Goal: Information Seeking & Learning: Learn about a topic

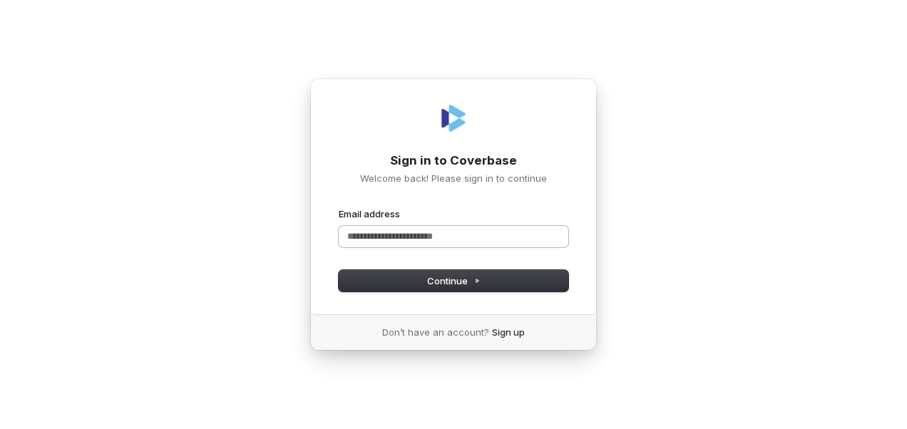
click at [424, 238] on input "Email address" at bounding box center [454, 236] width 230 height 21
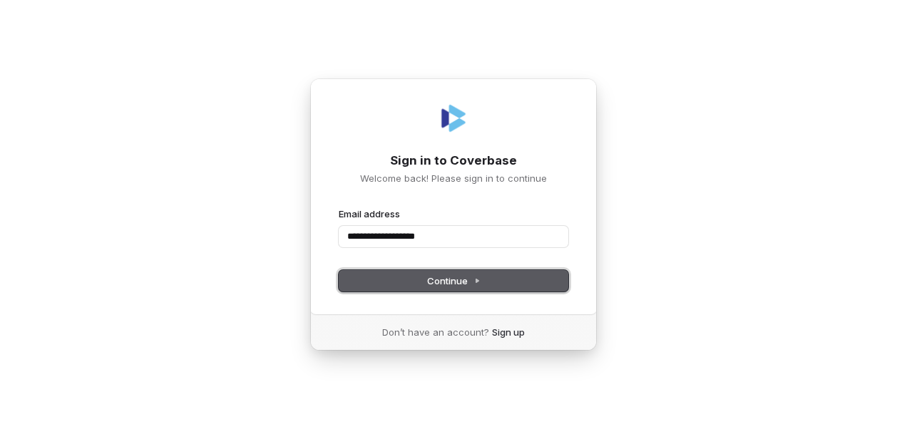
click at [427, 272] on button "Continue" at bounding box center [454, 280] width 230 height 21
type input "**********"
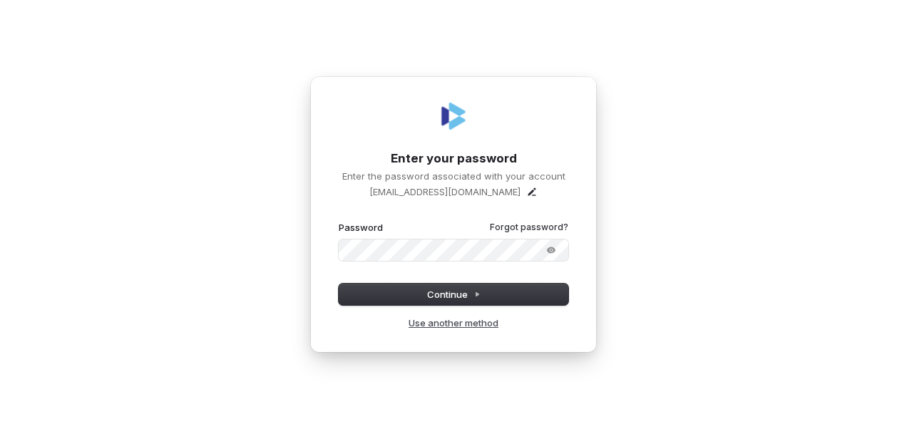
click at [493, 325] on link "Use another method" at bounding box center [453, 322] width 90 height 13
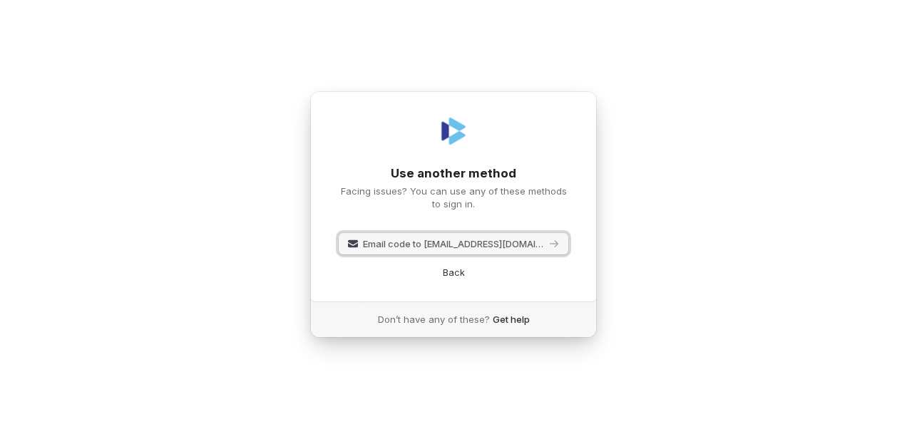
click at [424, 246] on span "Email code to shannonl@gcbank.com" at bounding box center [454, 243] width 182 height 13
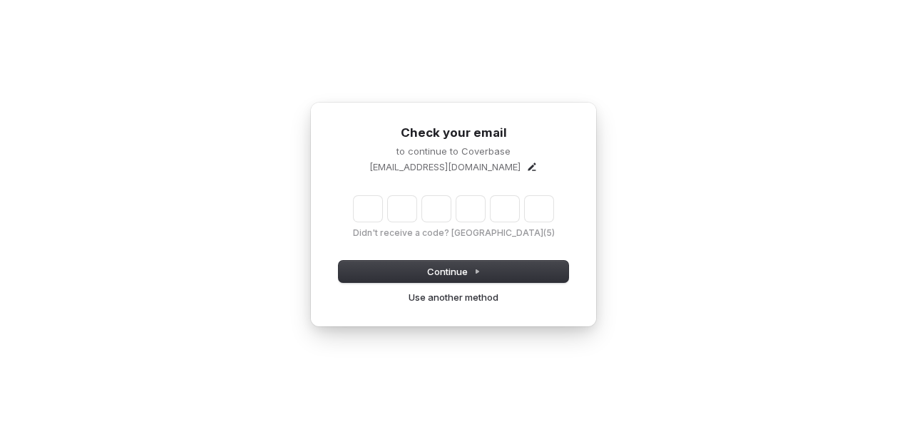
click at [372, 210] on input "Enter verification code" at bounding box center [454, 209] width 200 height 26
type input "******"
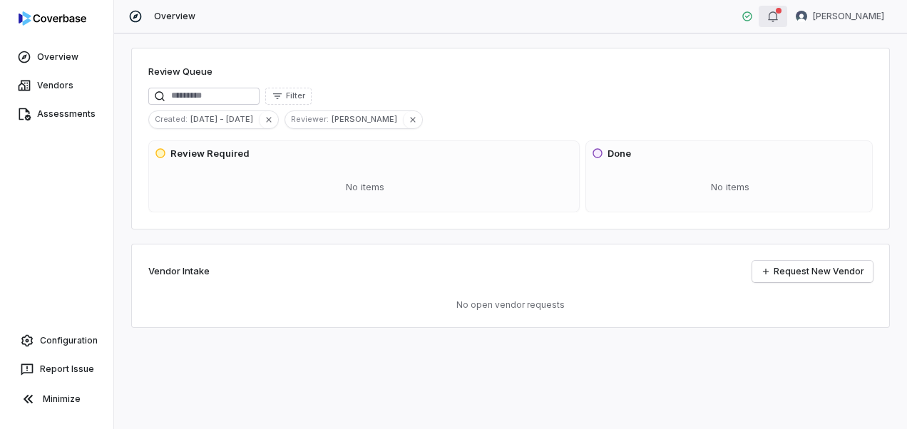
click at [774, 16] on icon "button" at bounding box center [772, 16] width 11 height 11
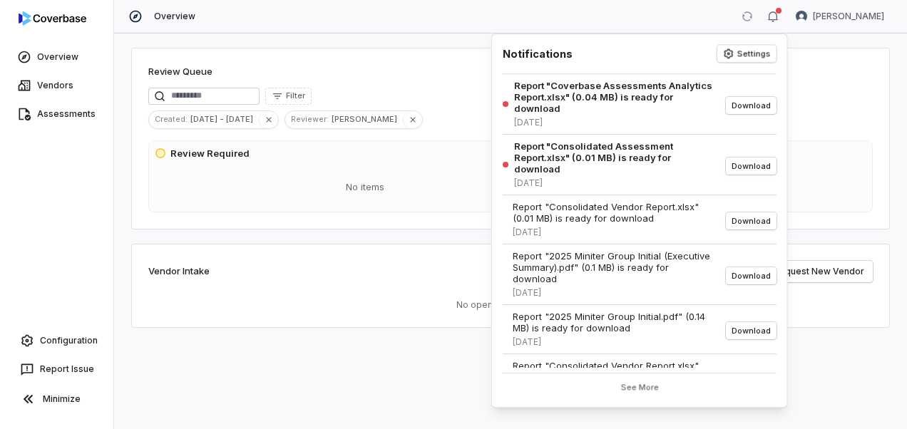
click at [23, 185] on div "Overview Vendors Assessments Configuration Report Issue Minimize" at bounding box center [56, 214] width 113 height 429
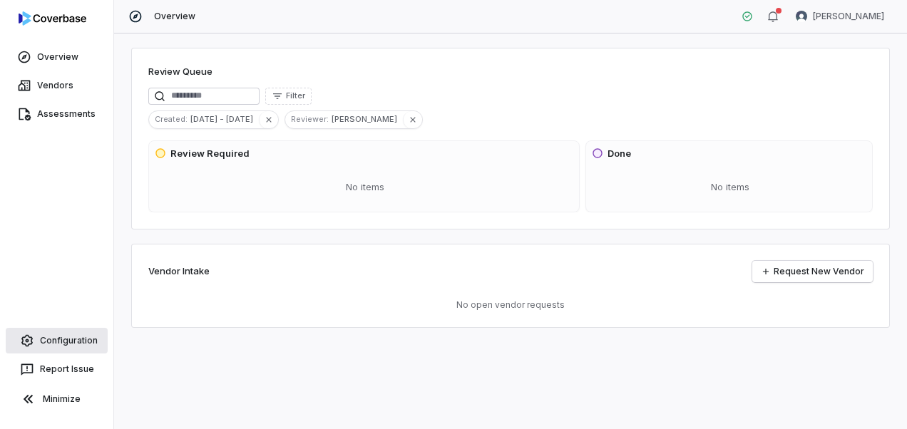
click at [47, 339] on link "Configuration" at bounding box center [57, 341] width 102 height 26
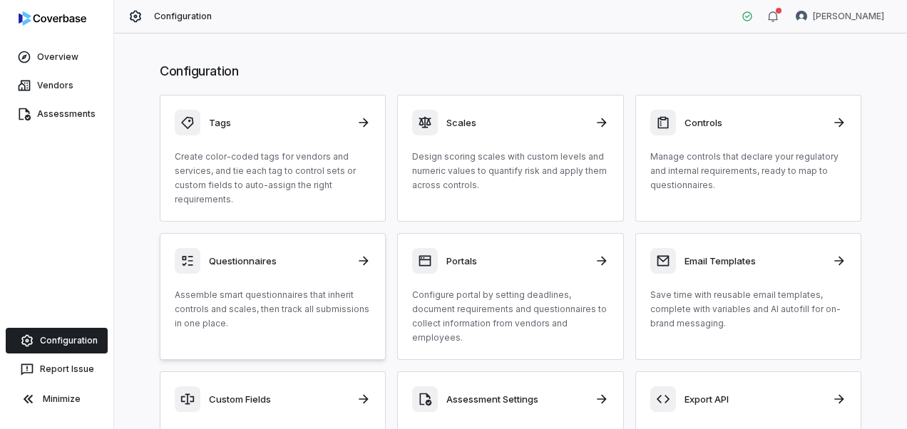
click at [244, 261] on h3 "Questionnaires" at bounding box center [278, 260] width 139 height 13
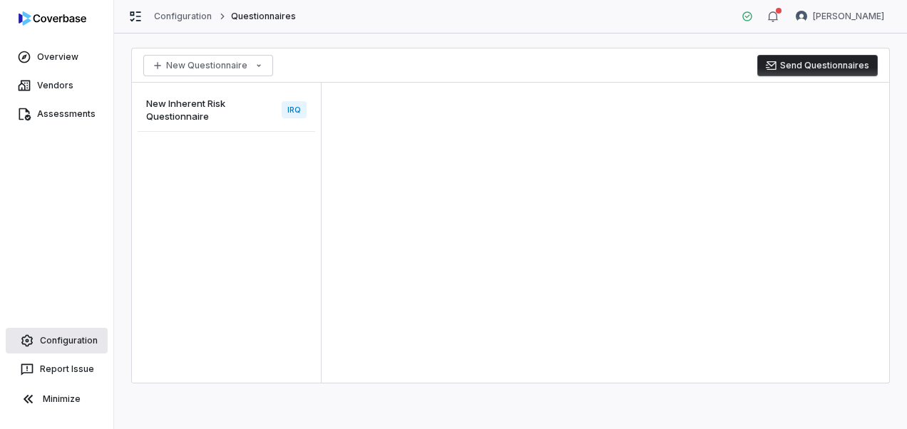
click at [56, 338] on link "Configuration" at bounding box center [57, 341] width 102 height 26
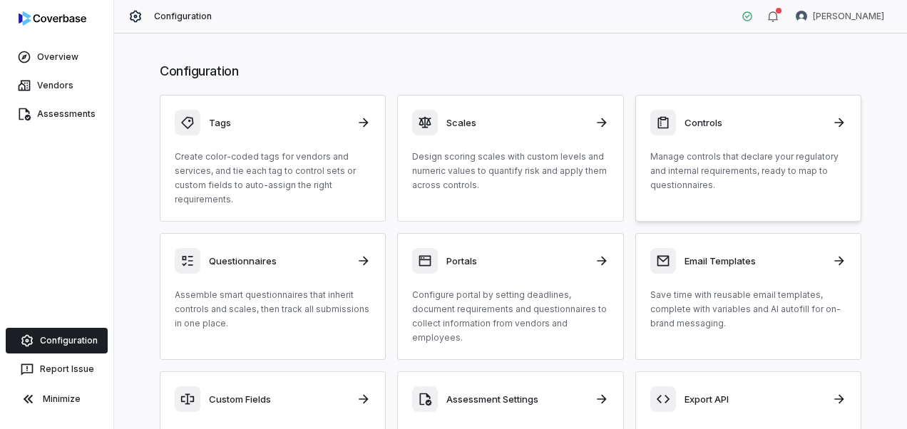
click at [715, 163] on p "Manage controls that declare your regulatory and internal requirements, ready t…" at bounding box center [748, 171] width 196 height 43
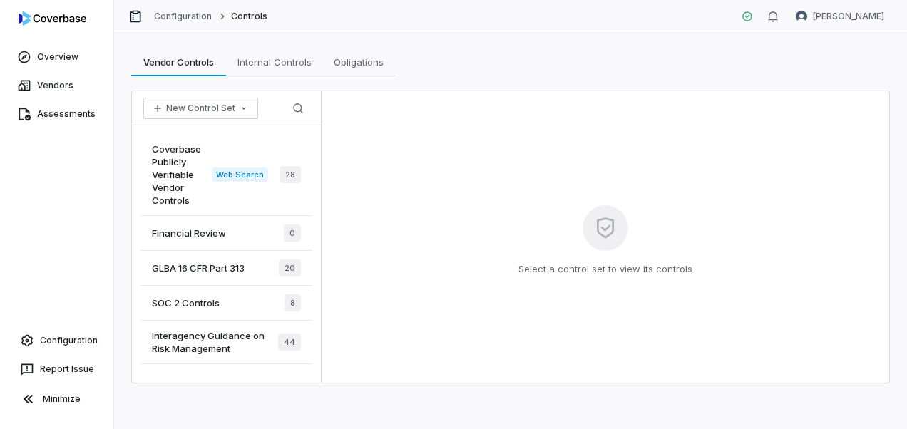
click at [155, 158] on span "Coverbase Publicly Verifiable Vendor Controls" at bounding box center [182, 175] width 60 height 64
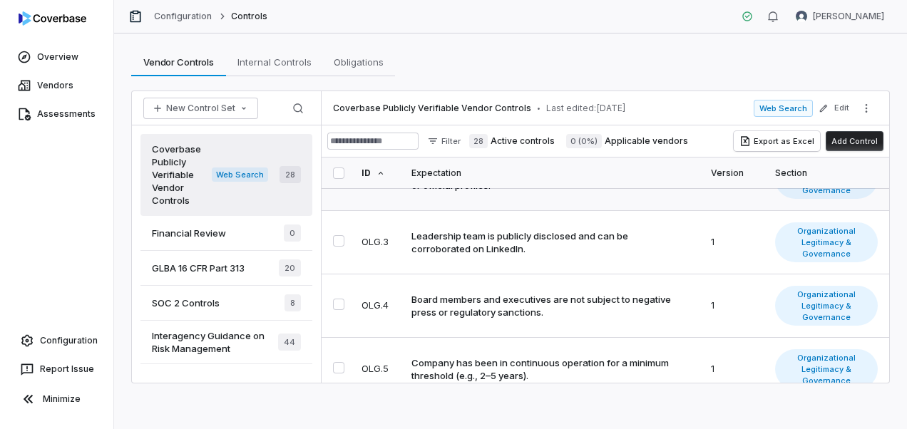
scroll to position [214, 0]
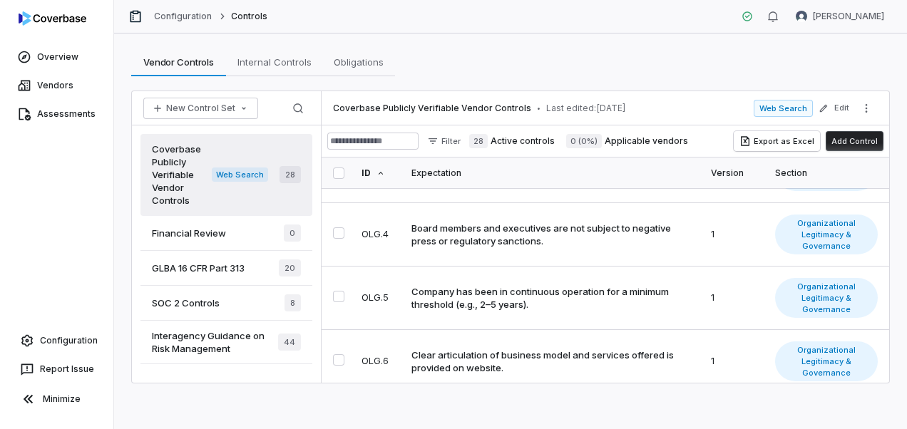
click at [194, 339] on span "Interagency Guidance on Risk Management" at bounding box center [215, 342] width 126 height 26
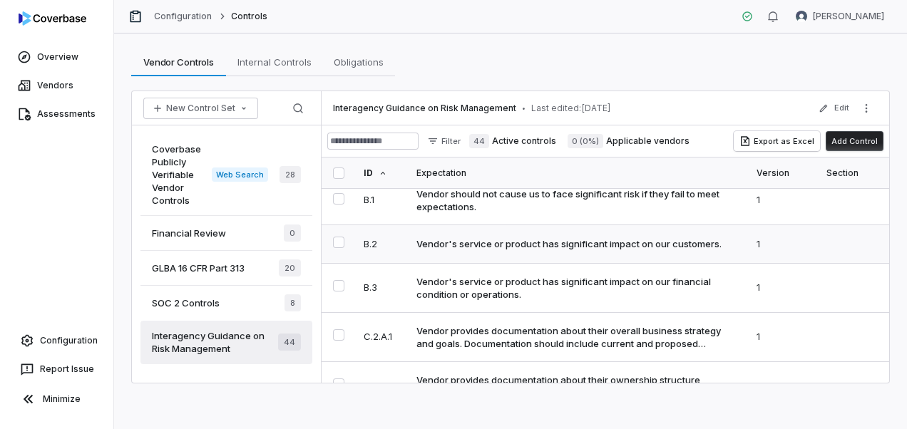
scroll to position [71, 0]
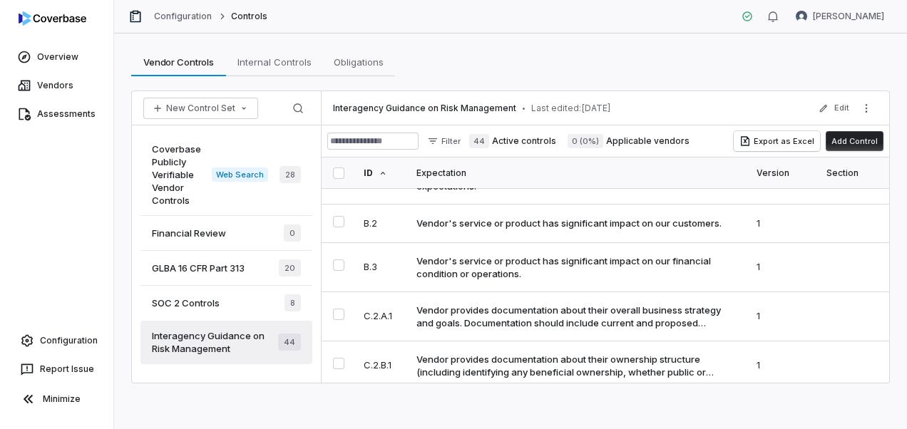
click at [195, 262] on span "GLBA 16 CFR Part 313" at bounding box center [198, 268] width 93 height 13
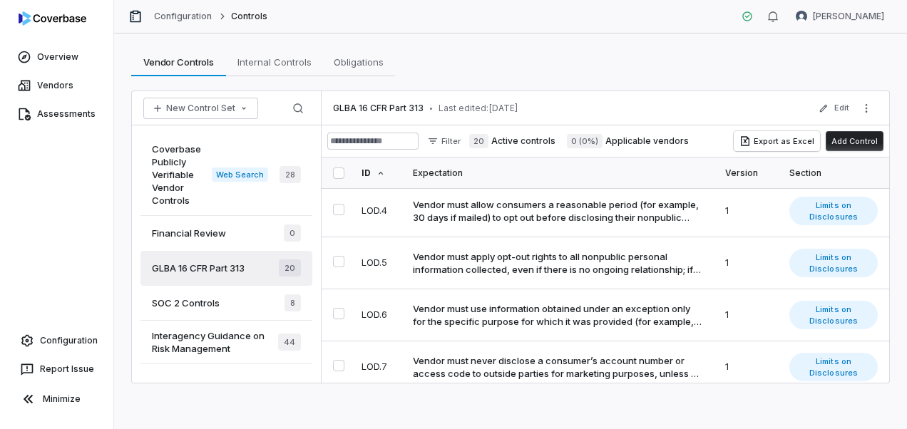
scroll to position [937, 0]
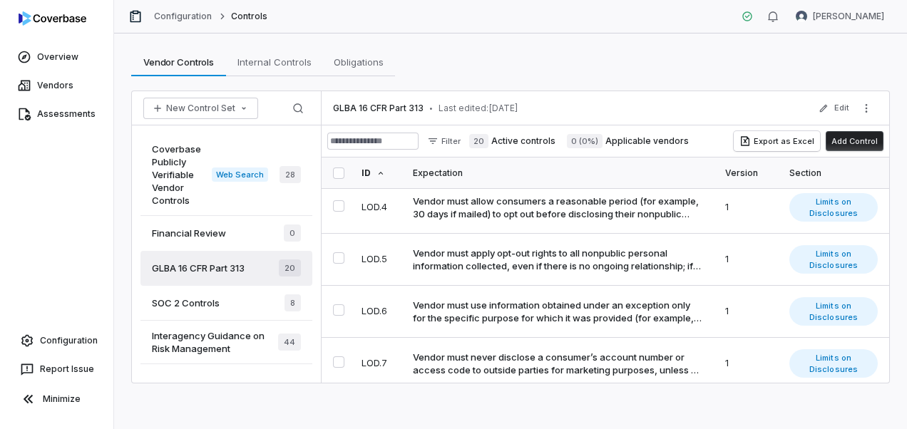
click at [188, 299] on span "SOC 2 Controls" at bounding box center [186, 303] width 68 height 13
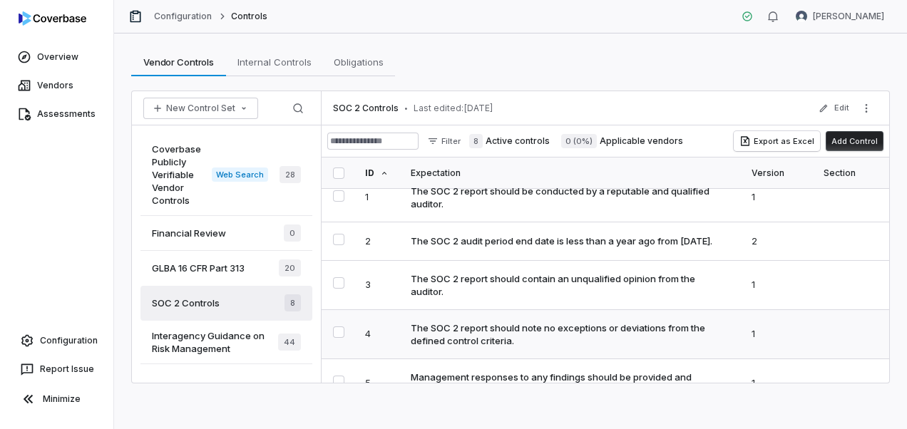
scroll to position [71, 0]
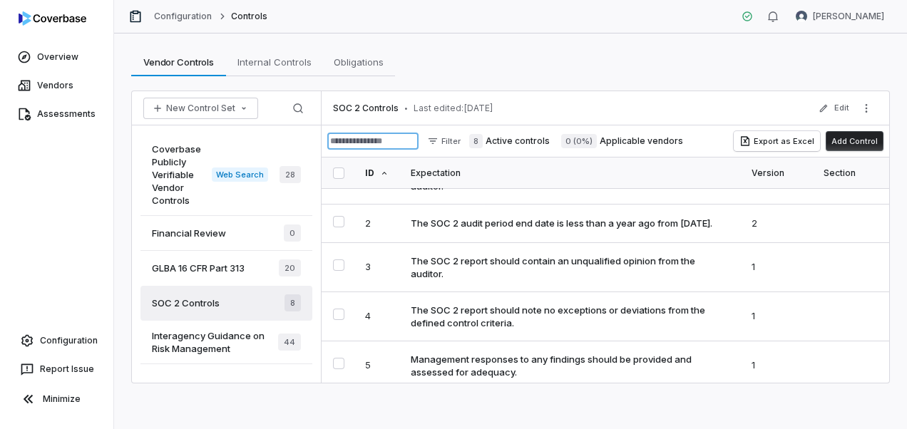
click at [365, 138] on input at bounding box center [372, 141] width 91 height 17
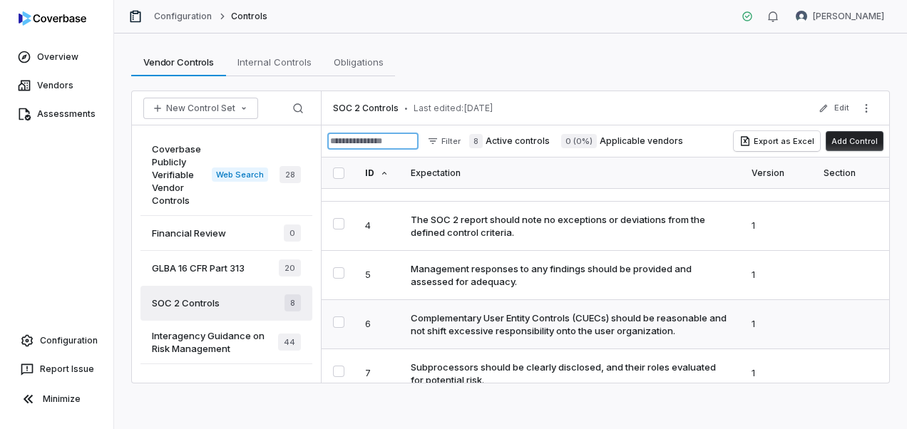
scroll to position [141, 0]
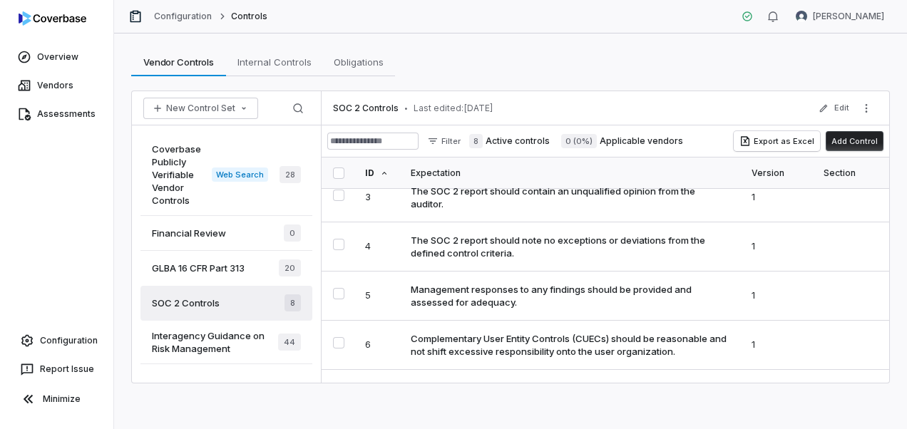
click at [258, 231] on div "Financial Review 0" at bounding box center [226, 233] width 172 height 35
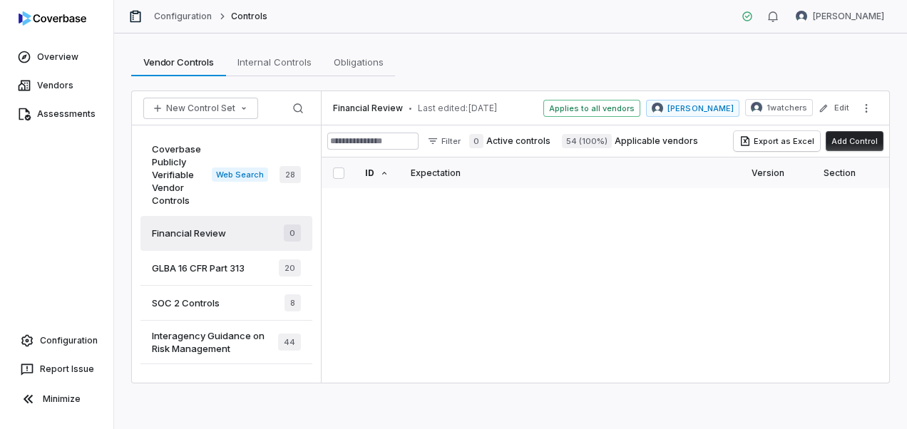
click at [218, 262] on span "GLBA 16 CFR Part 313" at bounding box center [198, 268] width 93 height 13
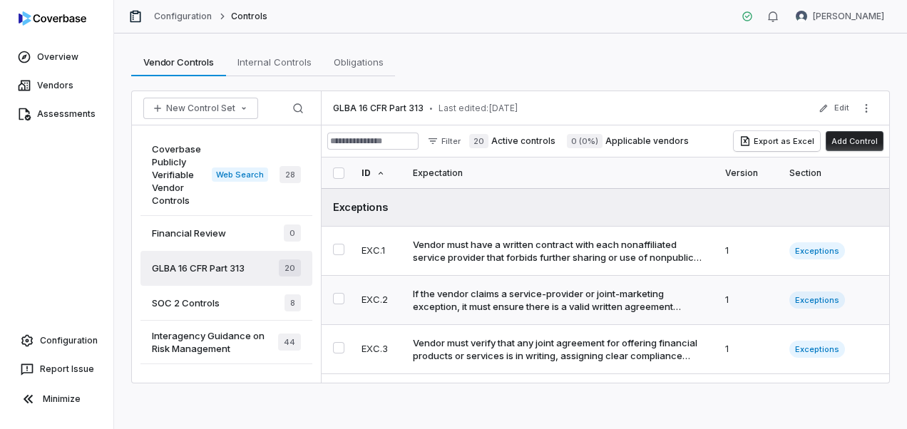
scroll to position [71, 0]
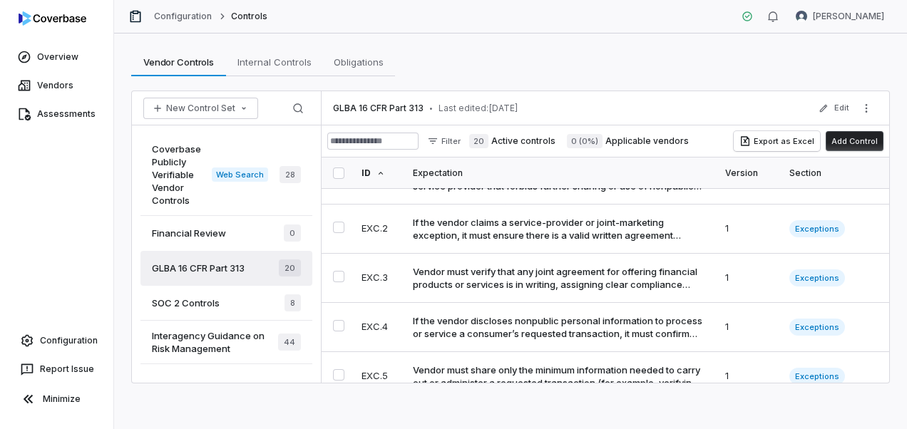
click at [163, 190] on span "Coverbase Publicly Verifiable Vendor Controls" at bounding box center [182, 175] width 60 height 64
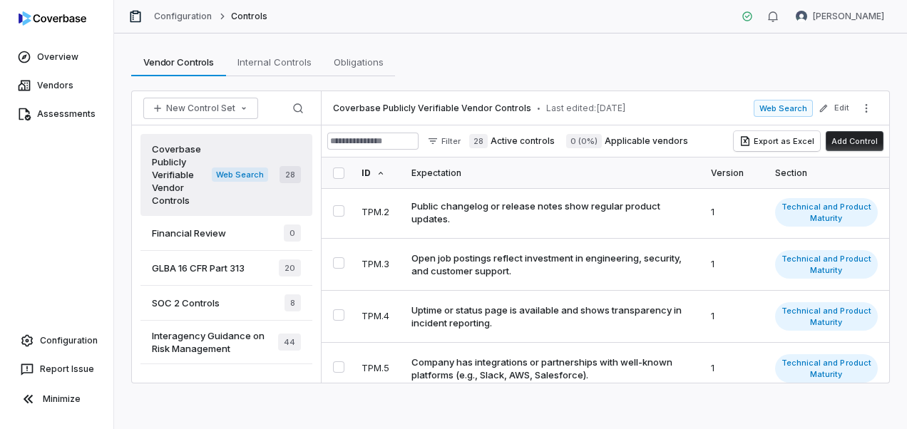
scroll to position [1514, 0]
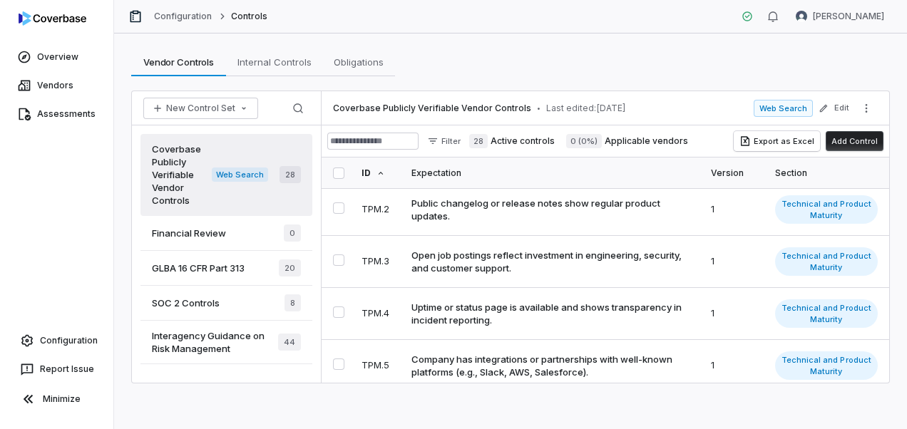
click at [164, 336] on span "Interagency Guidance on Risk Management" at bounding box center [215, 342] width 126 height 26
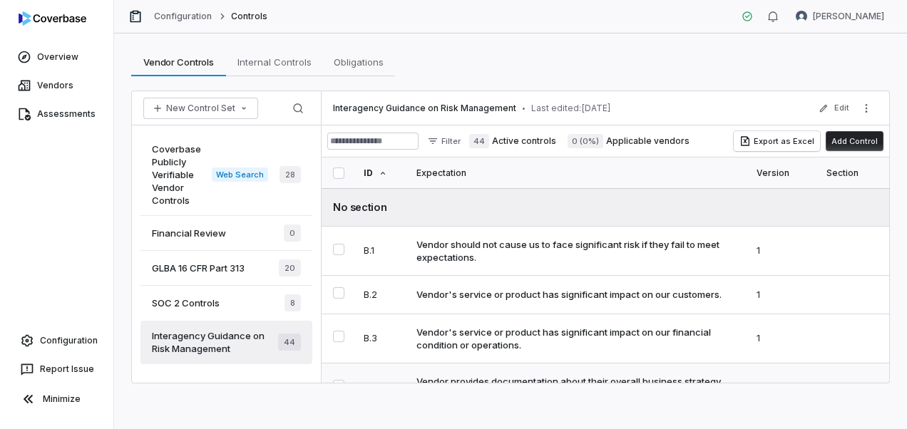
scroll to position [71, 0]
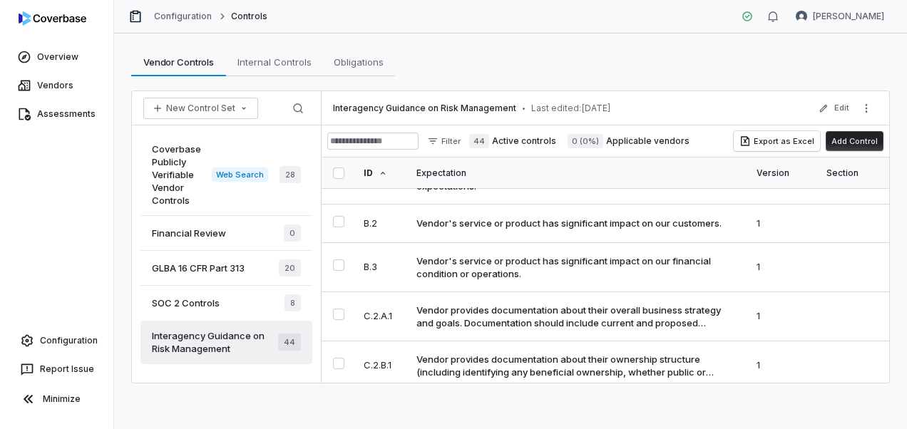
click at [207, 274] on div "GLBA 16 CFR Part 313 20" at bounding box center [226, 268] width 172 height 35
